Goal: Task Accomplishment & Management: Use online tool/utility

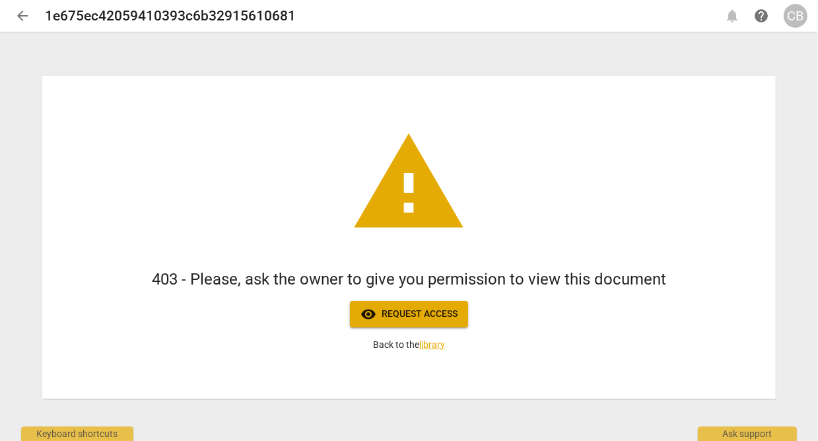
click at [796, 18] on div "CB" at bounding box center [796, 16] width 24 height 24
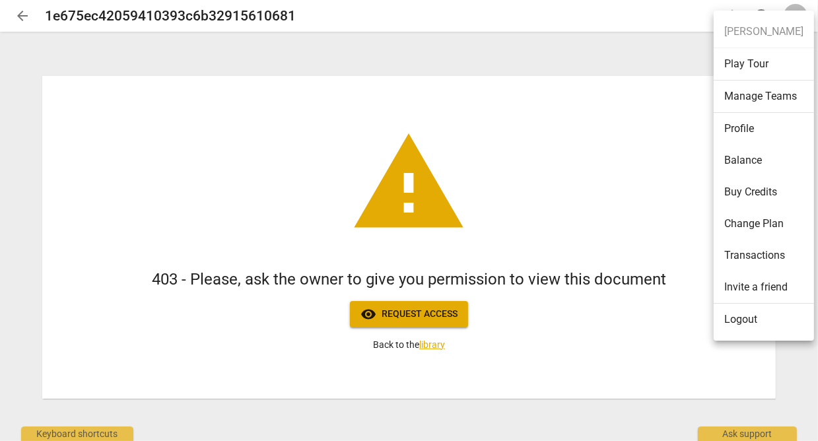
click at [750, 320] on li "Logout" at bounding box center [764, 320] width 100 height 32
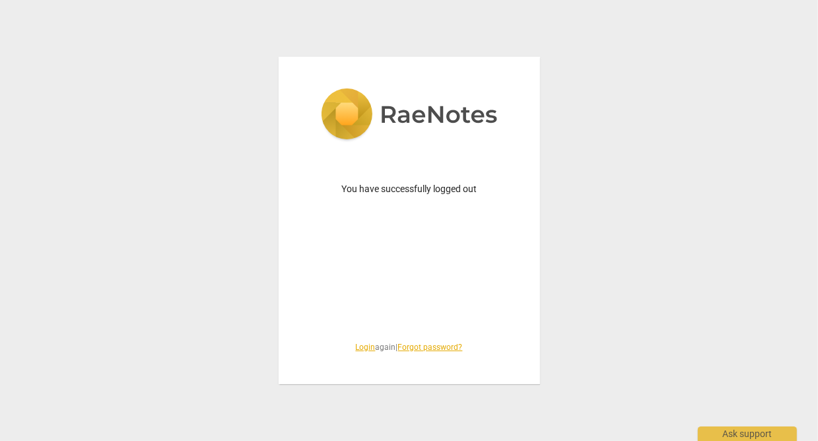
click at [356, 351] on link "Login" at bounding box center [366, 347] width 20 height 9
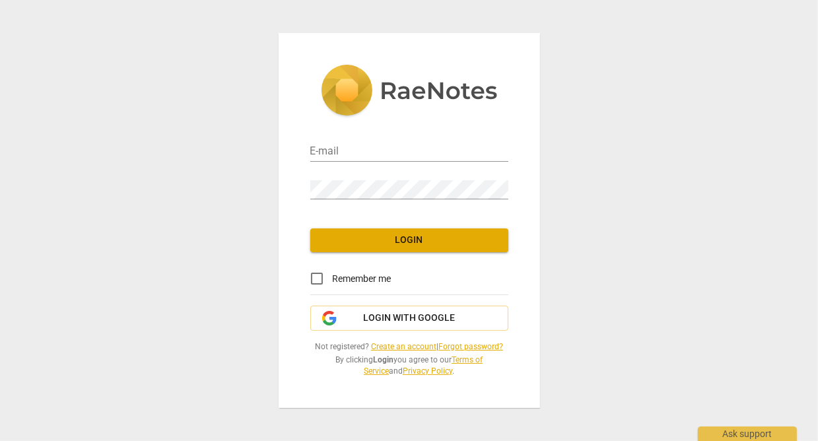
type input "[EMAIL_ADDRESS][DOMAIN_NAME]"
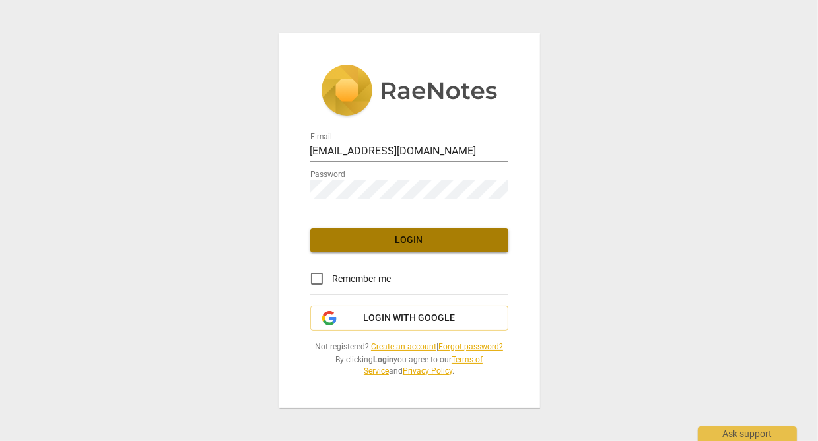
click at [377, 240] on span "Login" at bounding box center [409, 240] width 177 height 13
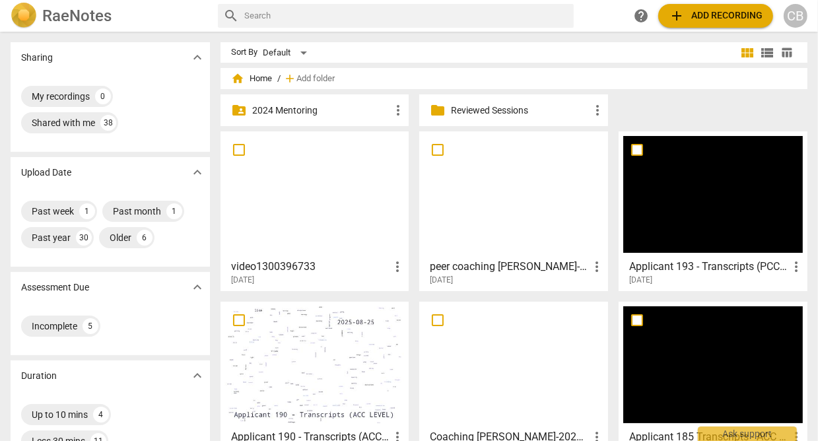
click at [341, 225] on div at bounding box center [315, 194] width 180 height 117
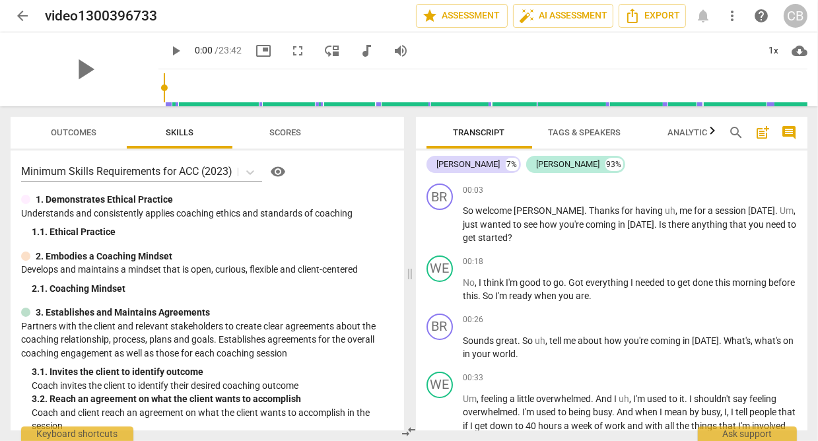
click at [168, 48] on span "play_arrow" at bounding box center [176, 51] width 16 height 16
click at [789, 129] on span "comment" at bounding box center [789, 133] width 16 height 16
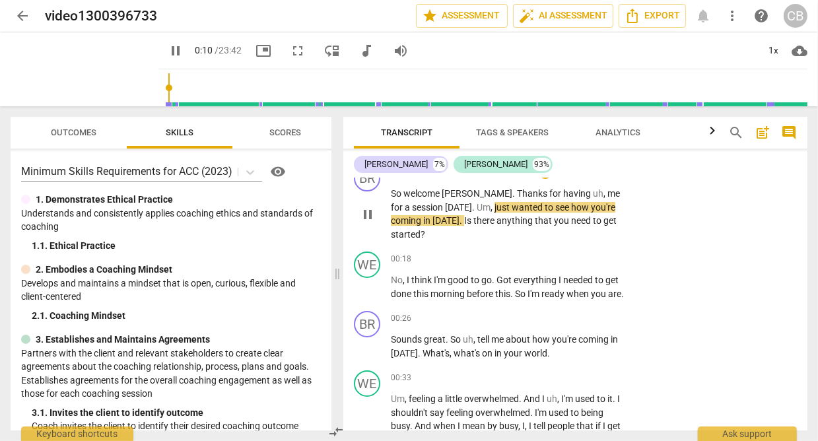
scroll to position [16, 0]
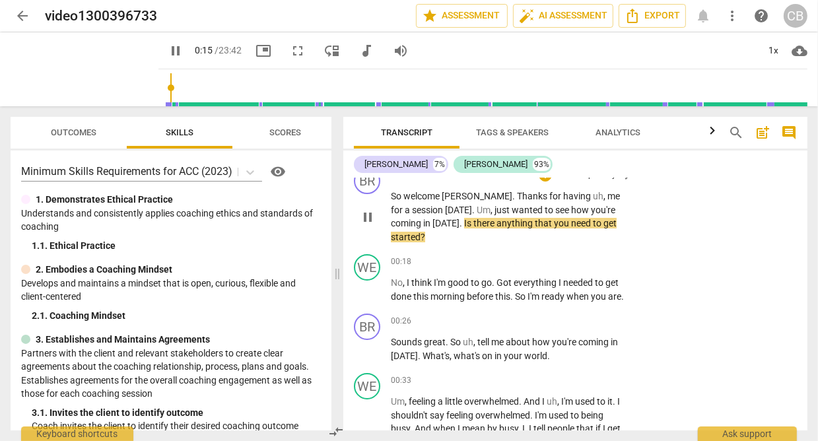
click at [369, 209] on span "pause" at bounding box center [368, 217] width 16 height 16
type input "15"
